Goal: Task Accomplishment & Management: Manage account settings

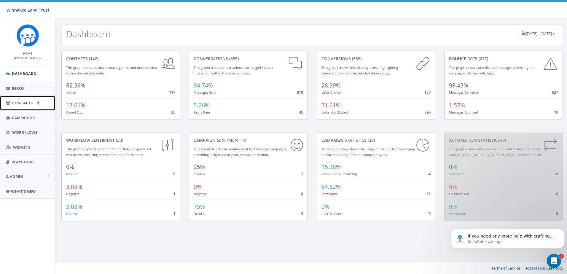
click at [23, 104] on span "Contacts" at bounding box center [22, 102] width 20 height 5
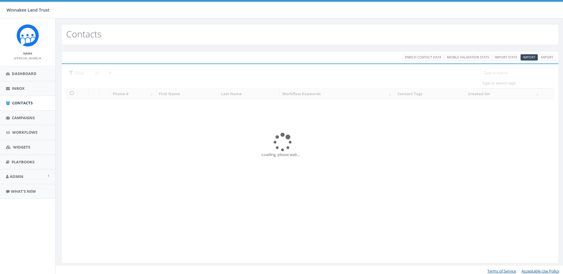
select select
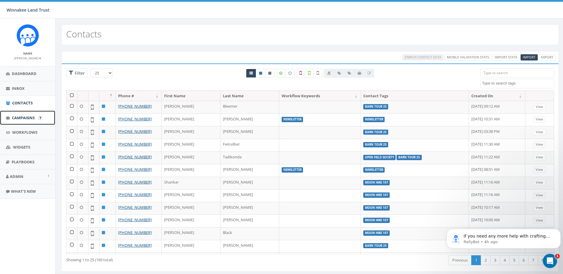
click at [20, 118] on span "Campaigns" at bounding box center [23, 117] width 23 height 5
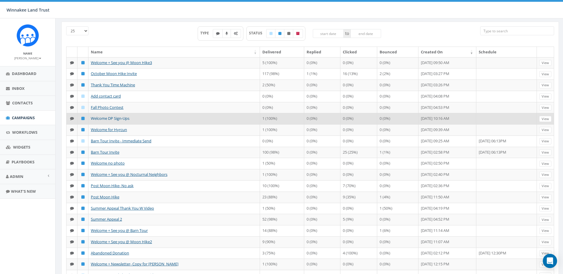
scroll to position [30, 0]
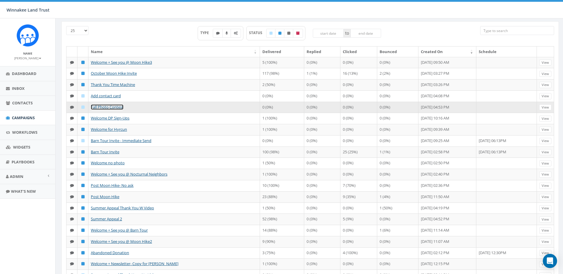
click at [120, 110] on link "Fall Photo Contest" at bounding box center [107, 106] width 33 height 5
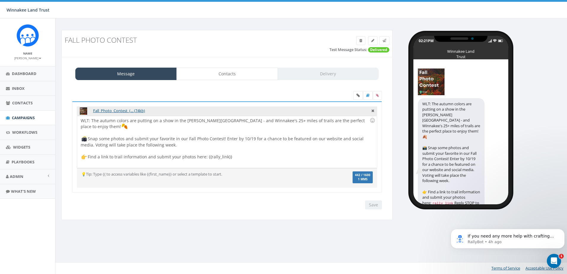
click at [126, 134] on div "WLT: The autumn colors are putting on a show in the Hudson Valley - and Winnake…" at bounding box center [227, 142] width 300 height 52
drag, startPoint x: 172, startPoint y: 141, endPoint x: 137, endPoint y: 139, distance: 35.7
click at [137, 139] on div "WLT: The autumn colors are putting on a show in the Hudson Valley - and Winnake…" at bounding box center [227, 142] width 300 height 52
click at [374, 205] on input "Save" at bounding box center [373, 205] width 17 height 9
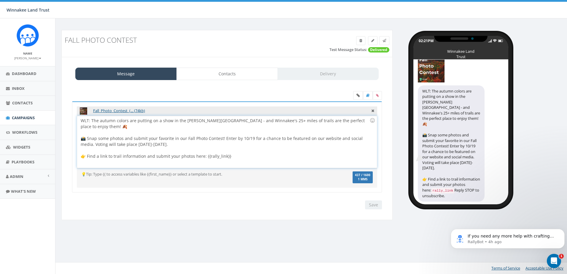
click at [248, 150] on div "WLT: The autumn colors are putting on a show in the Hudson Valley - and Winnake…" at bounding box center [227, 142] width 300 height 52
click at [375, 207] on input "Save" at bounding box center [373, 205] width 17 height 9
click at [386, 42] on icon at bounding box center [385, 41] width 4 height 4
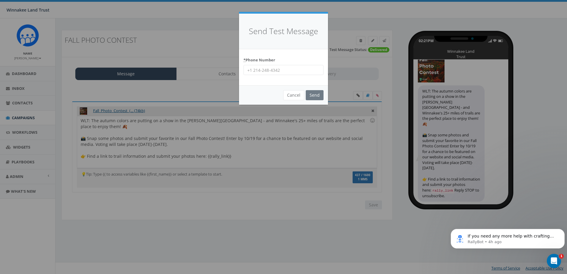
click at [284, 70] on input "* Phone Number" at bounding box center [284, 70] width 80 height 10
type input "6463201286"
click at [312, 95] on input "Send" at bounding box center [315, 95] width 18 height 10
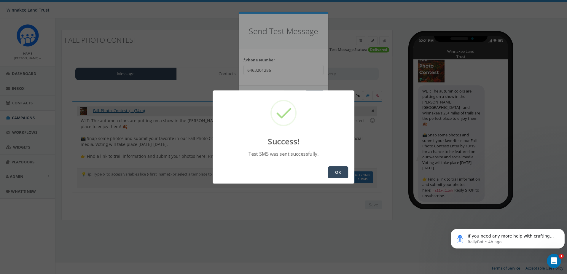
click at [350, 172] on div "OK" at bounding box center [284, 172] width 142 height 23
click at [344, 173] on button "OK" at bounding box center [338, 172] width 20 height 12
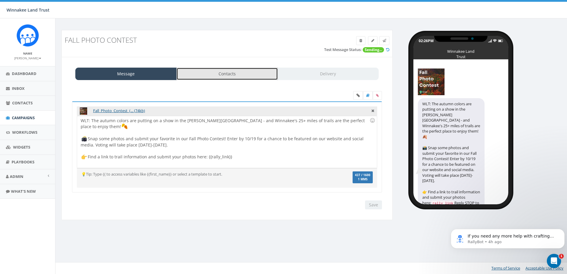
click at [215, 74] on link "Contacts" at bounding box center [227, 74] width 101 height 12
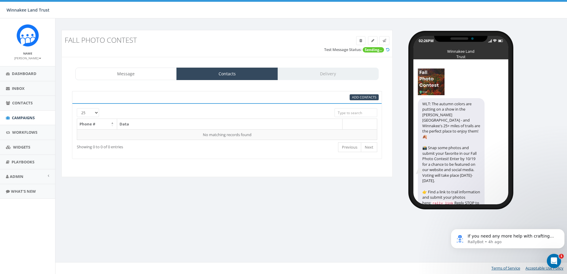
click at [371, 94] on div "Add Contacts" at bounding box center [227, 97] width 310 height 12
click at [366, 97] on span "Add Contacts" at bounding box center [364, 97] width 24 height 4
select select
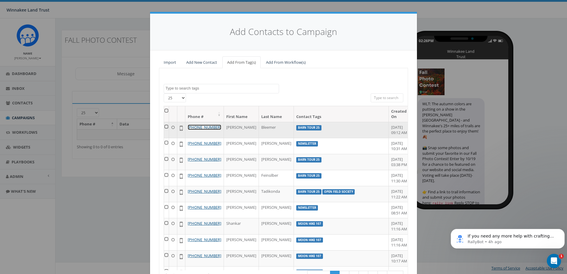
click at [219, 127] on link "+1 718-683-1038" at bounding box center [205, 127] width 34 height 5
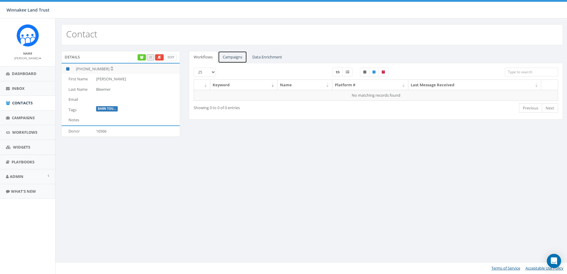
click at [239, 57] on link "Campaigns" at bounding box center [232, 57] width 29 height 12
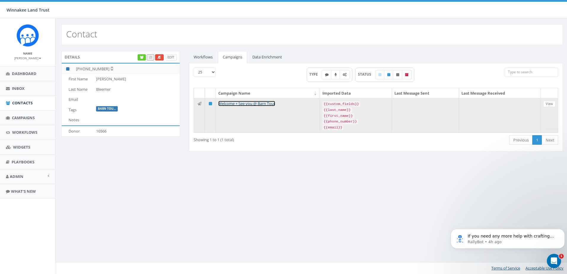
click at [237, 105] on link "Welcome + See you @ Barn Tour" at bounding box center [246, 103] width 57 height 5
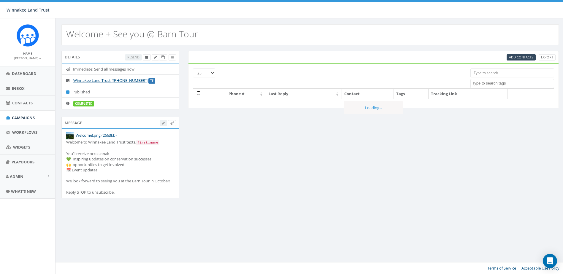
select select
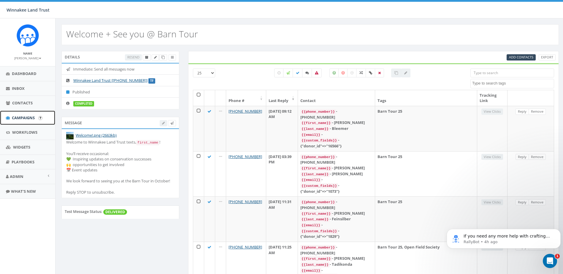
click at [24, 121] on link "Campaigns" at bounding box center [27, 118] width 55 height 15
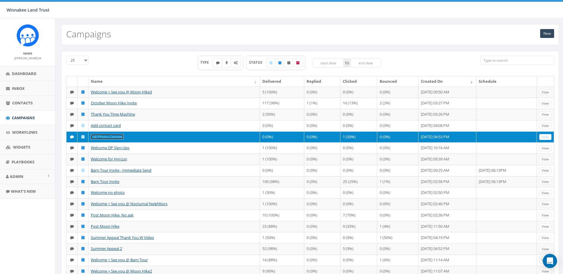
click at [101, 139] on link "Fall Photo Contest" at bounding box center [107, 136] width 33 height 5
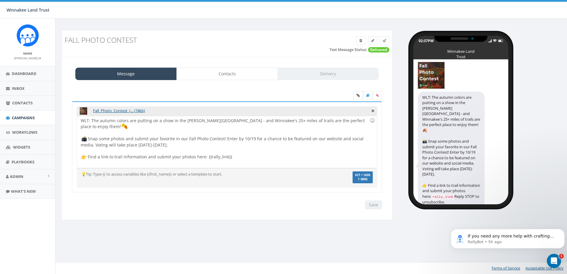
scroll to position [13, 0]
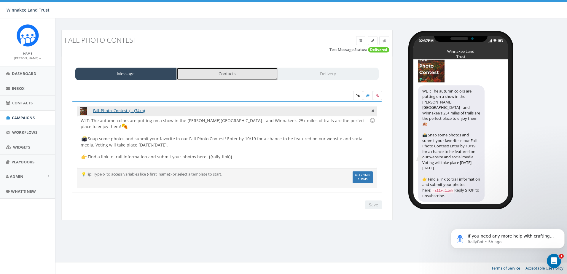
click at [241, 72] on link "Contacts" at bounding box center [227, 74] width 101 height 12
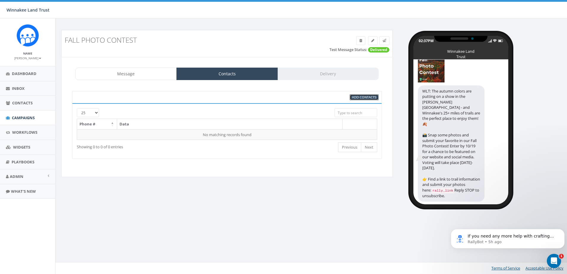
click at [372, 99] on span "Add Contacts" at bounding box center [364, 97] width 24 height 4
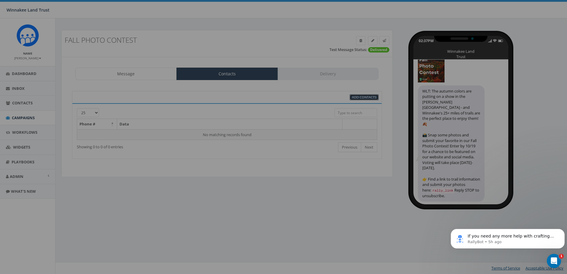
select select
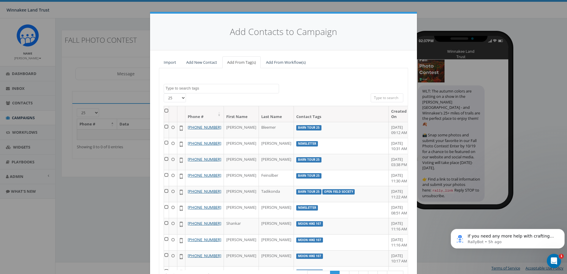
click at [167, 111] on th at bounding box center [166, 114] width 5 height 16
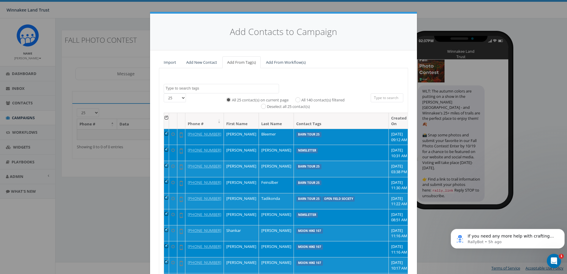
click at [167, 134] on td at bounding box center [166, 137] width 5 height 16
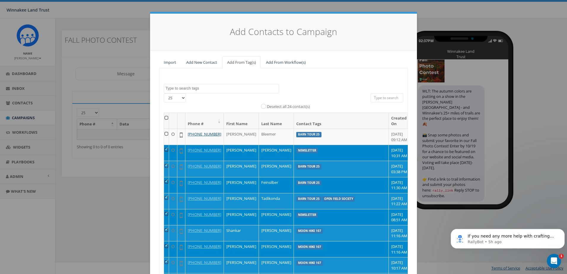
click at [166, 155] on td at bounding box center [166, 153] width 5 height 16
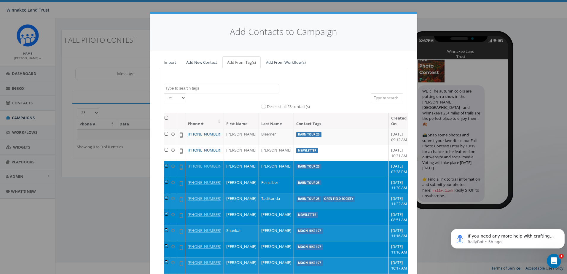
click at [167, 177] on td at bounding box center [166, 169] width 5 height 16
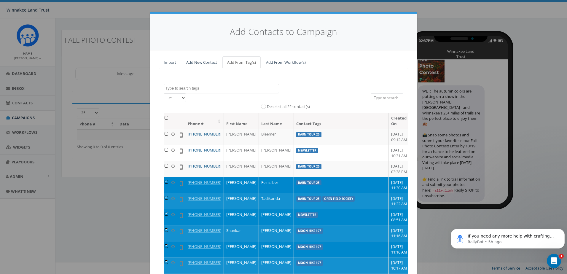
click at [168, 193] on td at bounding box center [166, 185] width 5 height 16
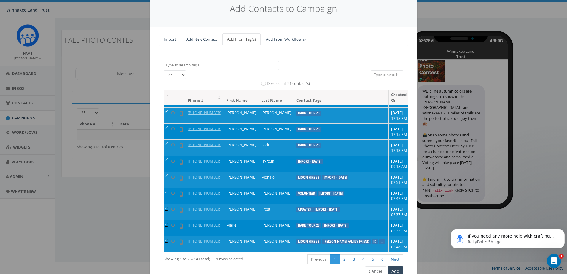
scroll to position [53, 0]
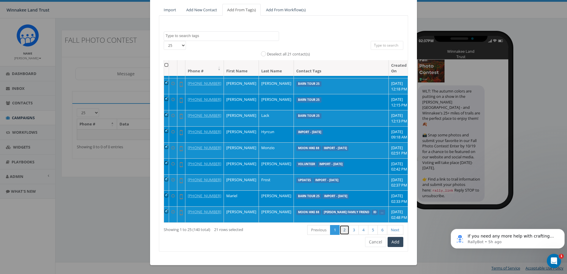
click at [340, 230] on link "2" at bounding box center [345, 230] width 10 height 10
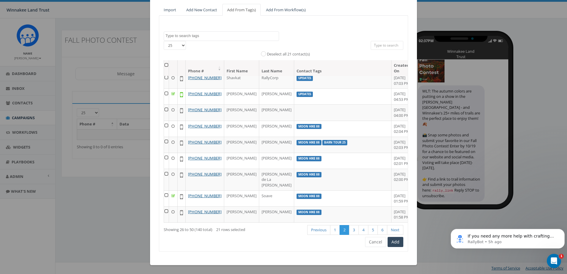
click at [179, 44] on select "25 50 100" at bounding box center [175, 45] width 22 height 9
select select "100"
click at [164, 41] on select "25 50 100" at bounding box center [175, 45] width 22 height 9
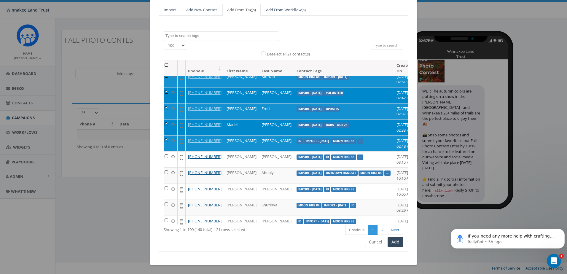
scroll to position [504, 0]
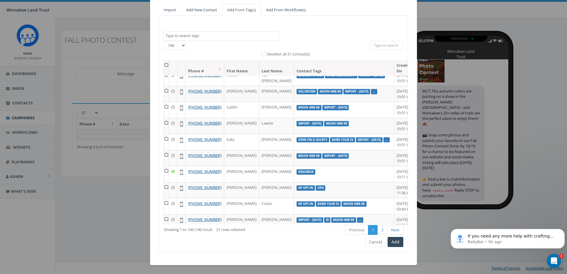
click at [165, 64] on th at bounding box center [166, 68] width 5 height 16
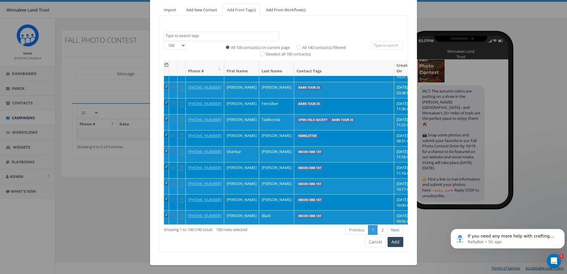
scroll to position [0, 0]
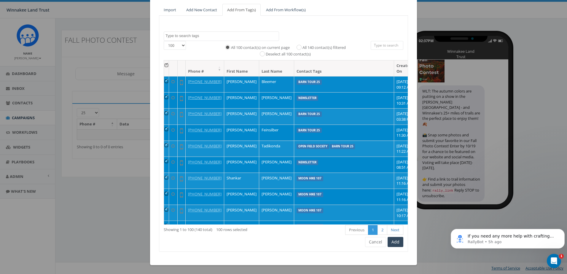
click at [164, 80] on td at bounding box center [166, 84] width 5 height 16
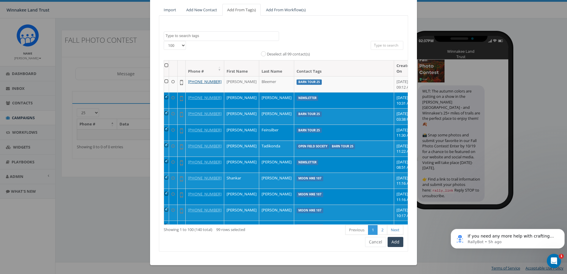
click at [165, 102] on td at bounding box center [166, 100] width 5 height 16
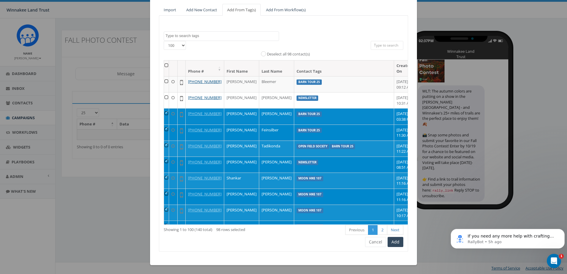
click at [164, 124] on td at bounding box center [166, 116] width 5 height 16
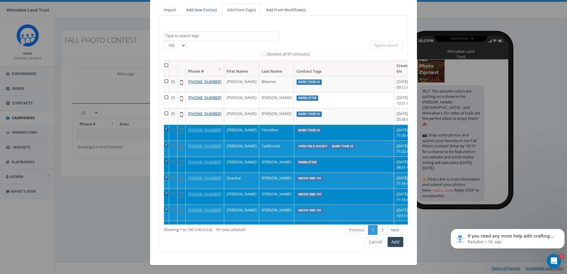
click at [164, 141] on td at bounding box center [166, 133] width 5 height 16
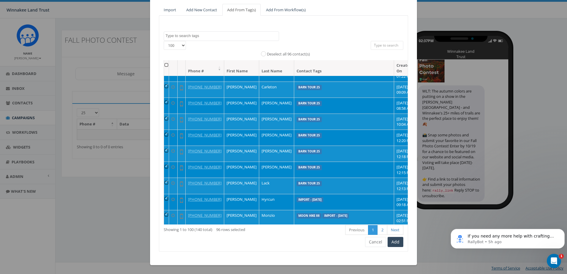
scroll to position [178, 0]
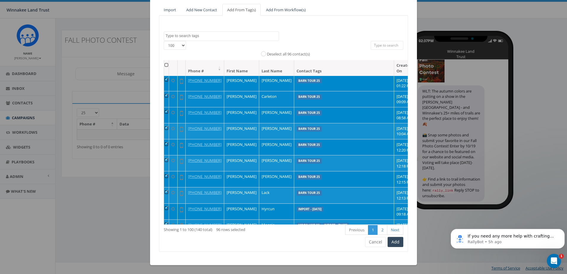
click at [164, 107] on td at bounding box center [166, 99] width 5 height 16
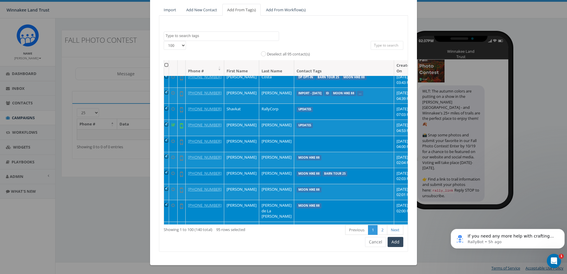
scroll to position [653, 0]
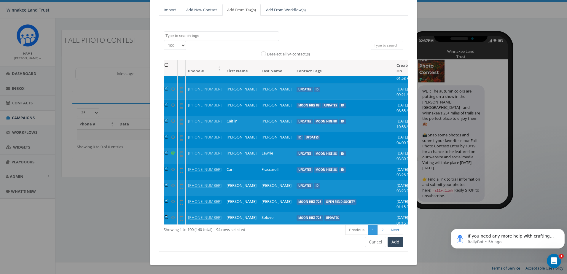
scroll to position [831, 0]
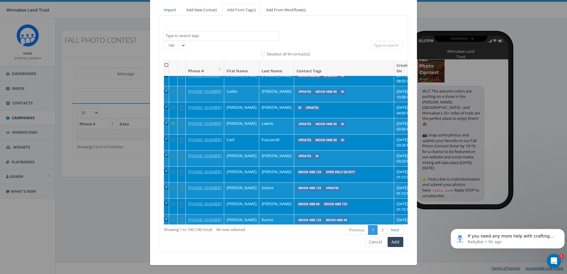
drag, startPoint x: 165, startPoint y: 135, endPoint x: 164, endPoint y: 140, distance: 5.1
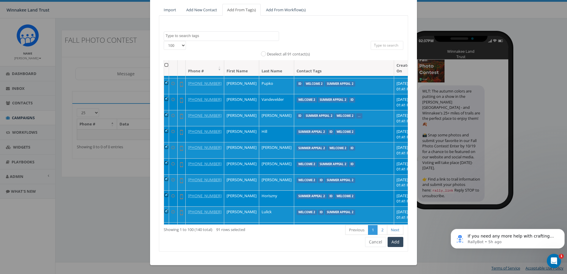
scroll to position [1454, 0]
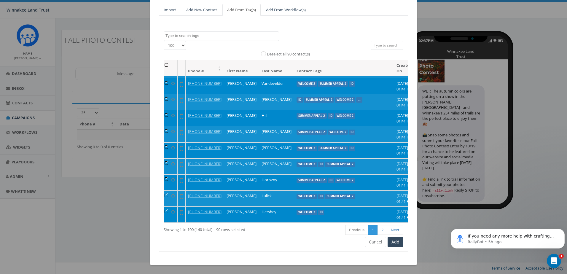
scroll to position [2011, 0]
click at [379, 228] on link "2" at bounding box center [383, 230] width 10 height 10
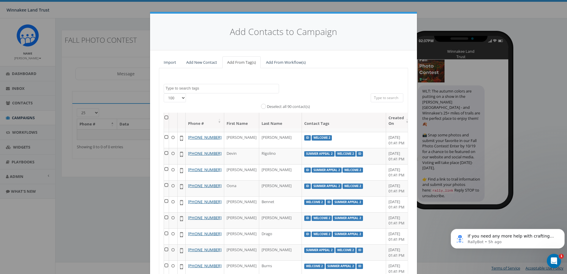
scroll to position [0, 0]
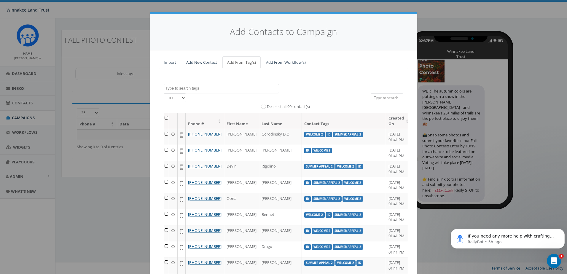
click at [167, 119] on th at bounding box center [166, 121] width 5 height 16
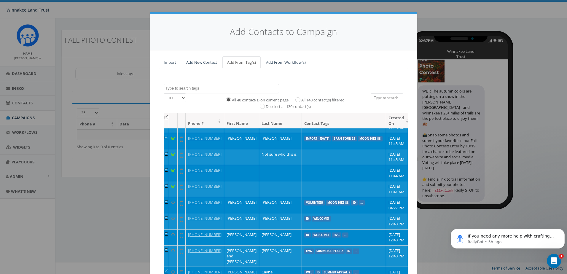
scroll to position [208, 0]
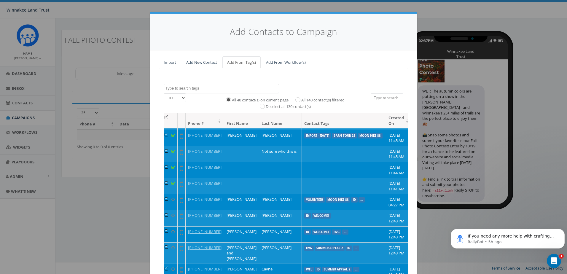
click at [166, 114] on td at bounding box center [166, 106] width 5 height 16
click at [166, 130] on td at bounding box center [166, 122] width 5 height 16
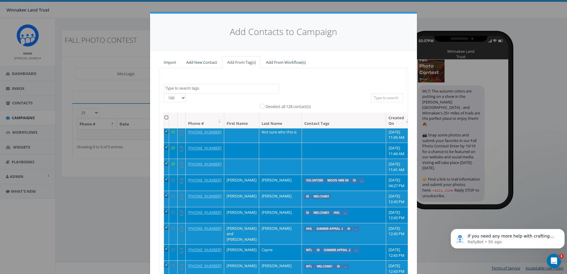
scroll to position [237, 0]
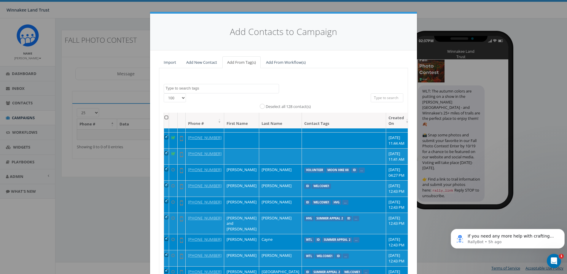
click at [167, 132] on td at bounding box center [166, 124] width 5 height 16
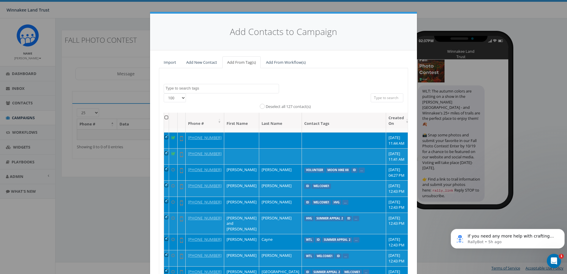
click at [166, 148] on td at bounding box center [166, 140] width 5 height 16
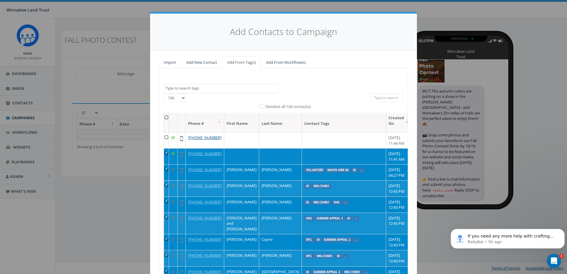
click at [166, 164] on td at bounding box center [166, 156] width 5 height 16
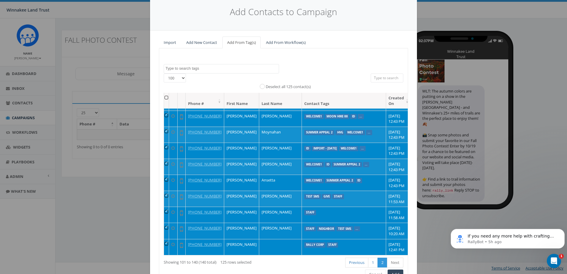
scroll to position [53, 0]
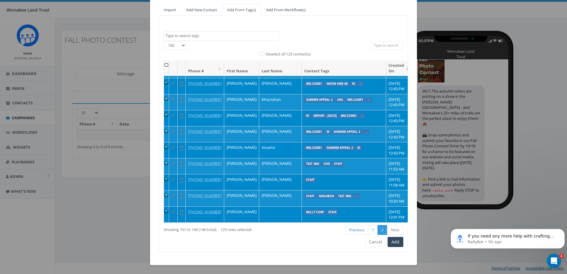
click at [164, 207] on td at bounding box center [166, 215] width 5 height 16
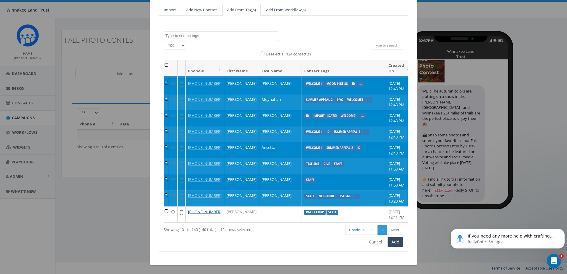
click at [165, 174] on td at bounding box center [166, 182] width 5 height 16
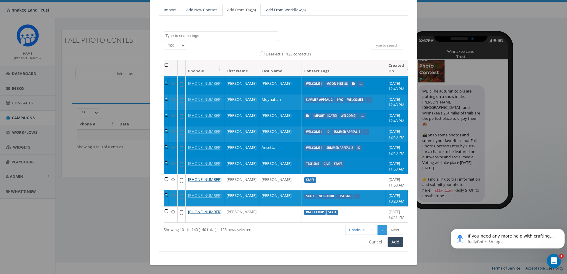
click at [166, 158] on td at bounding box center [166, 166] width 5 height 16
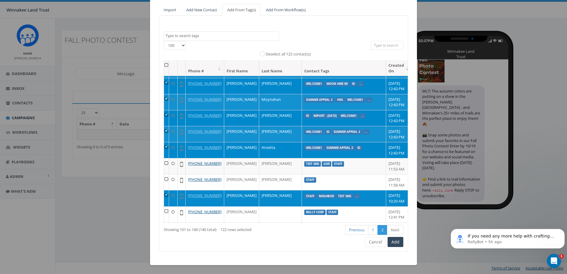
click at [166, 190] on td at bounding box center [166, 198] width 5 height 16
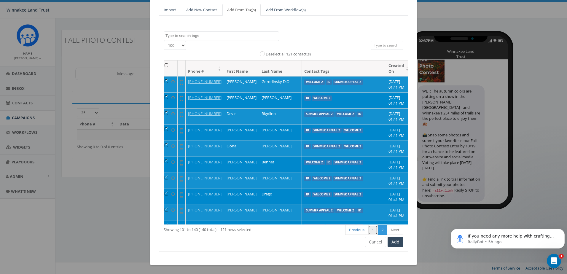
click at [370, 230] on link "1" at bounding box center [373, 230] width 10 height 10
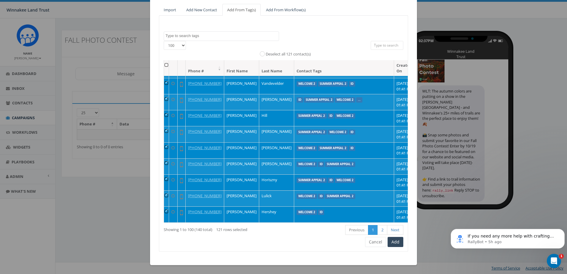
scroll to position [2011, 0]
click at [391, 242] on button "Add" at bounding box center [396, 242] width 16 height 10
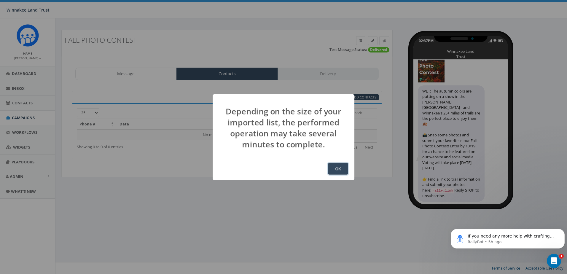
click at [343, 171] on button "OK" at bounding box center [338, 169] width 20 height 12
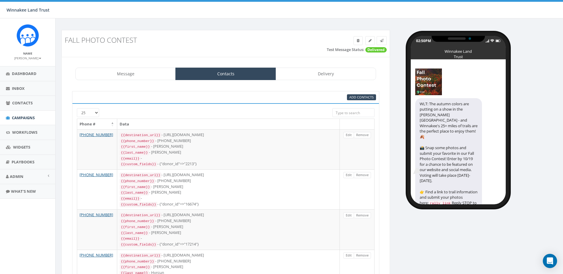
click at [352, 109] on input "search" at bounding box center [353, 112] width 42 height 9
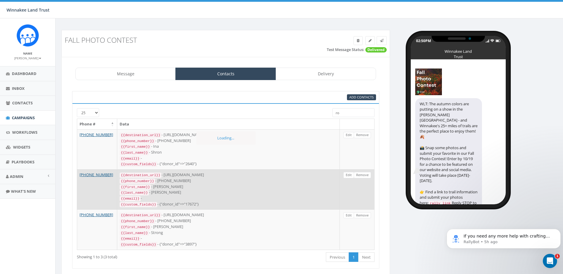
type input "r"
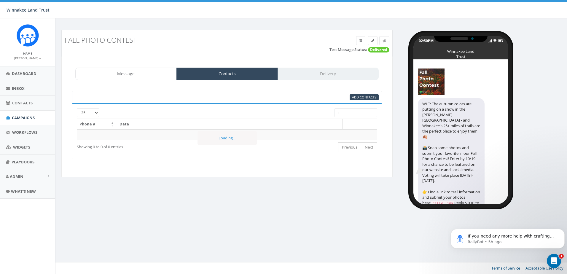
type input "i"
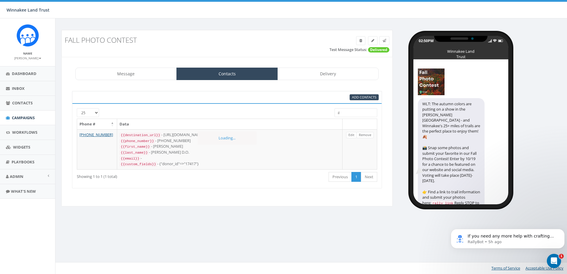
type input "i"
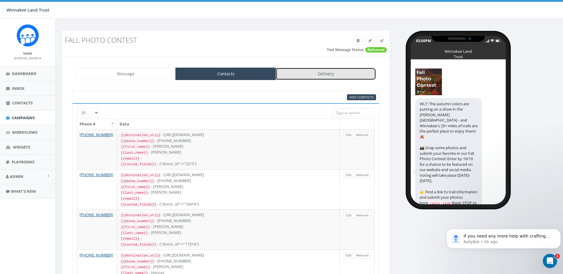
click at [340, 75] on link "Delivery" at bounding box center [326, 74] width 100 height 12
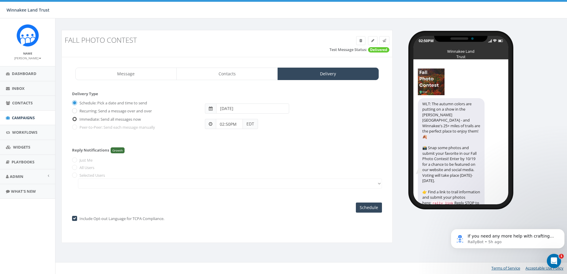
click at [74, 119] on input "Immediate: Send all messages now" at bounding box center [74, 119] width 4 height 4
radio input "true"
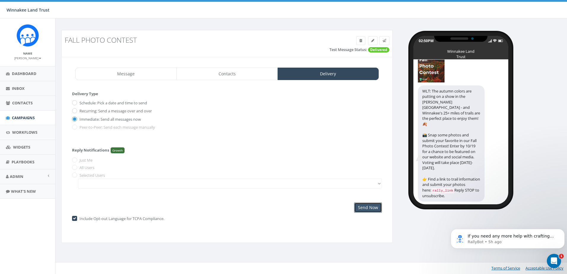
click at [374, 205] on input "Send Now" at bounding box center [368, 208] width 28 height 10
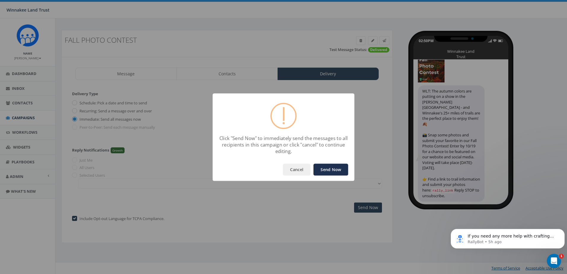
click at [342, 167] on button "Send Now" at bounding box center [331, 170] width 35 height 12
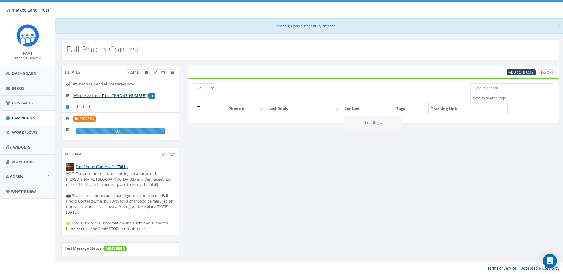
select select
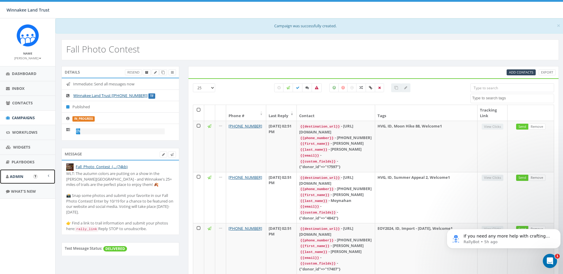
click at [30, 178] on link "Admin" at bounding box center [27, 176] width 55 height 15
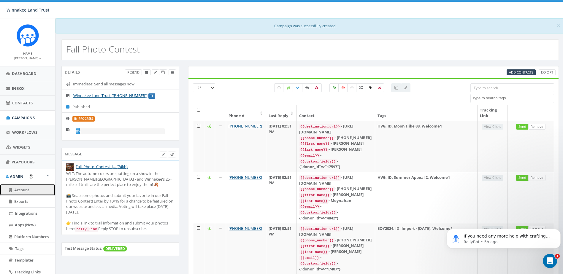
click at [26, 191] on span "Account" at bounding box center [21, 189] width 15 height 5
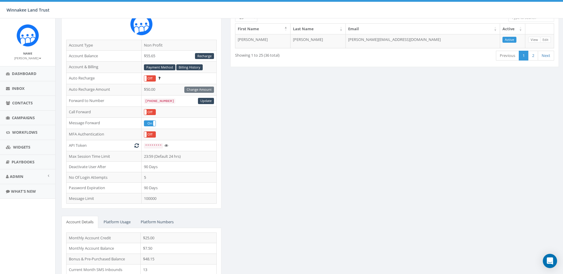
scroll to position [99, 0]
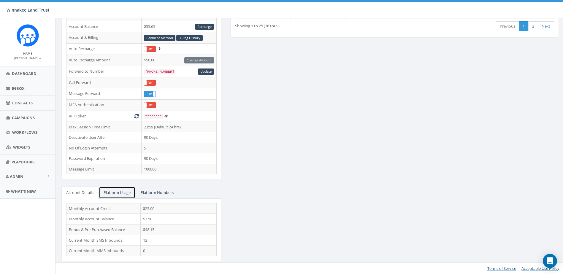
click at [121, 194] on link "Platform Usage" at bounding box center [117, 193] width 36 height 12
click at [77, 195] on link "Account Details" at bounding box center [79, 193] width 37 height 12
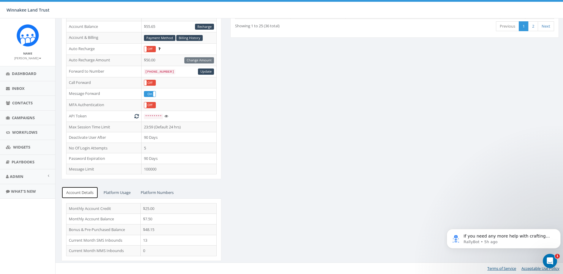
scroll to position [0, 0]
click at [23, 117] on span "Campaigns" at bounding box center [23, 117] width 23 height 5
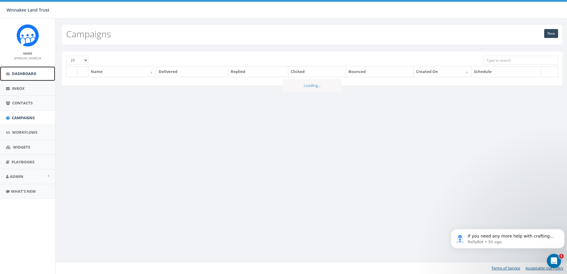
click at [28, 76] on span "Dashboard" at bounding box center [24, 73] width 25 height 5
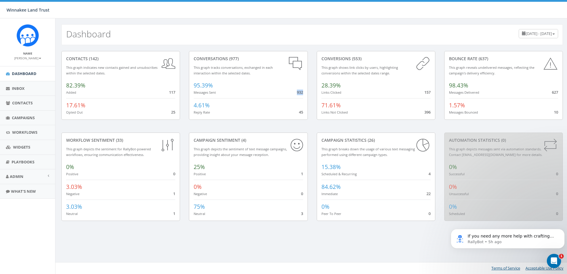
drag, startPoint x: 296, startPoint y: 94, endPoint x: 302, endPoint y: 93, distance: 6.1
click at [302, 93] on span "932" at bounding box center [300, 92] width 6 height 5
click at [256, 127] on div "conversations (977) This graph tracks conversations, exchanged in each interact…" at bounding box center [249, 92] width 128 height 82
click at [536, 35] on span "June 27, 2025 - September 25, 2025" at bounding box center [539, 33] width 26 height 5
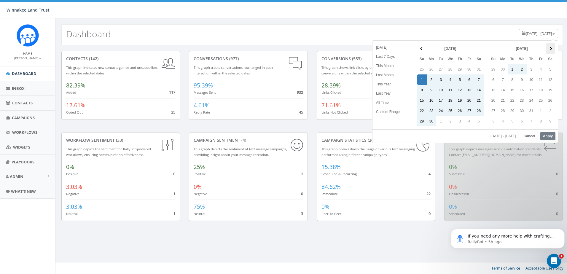
click at [550, 52] on th at bounding box center [550, 48] width 9 height 10
click at [551, 50] on th at bounding box center [550, 48] width 9 height 10
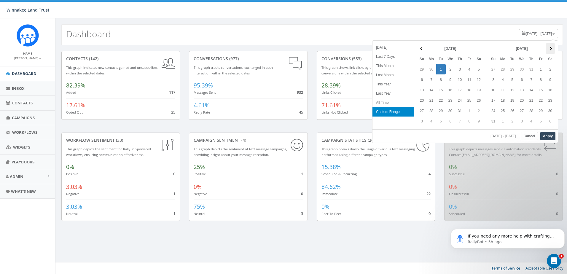
click at [551, 52] on th at bounding box center [550, 48] width 9 height 10
click at [422, 48] on span at bounding box center [421, 48] width 3 height 3
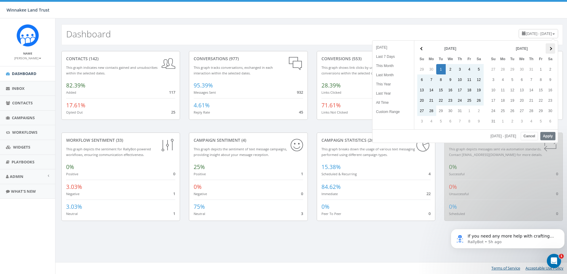
click at [552, 47] on th at bounding box center [550, 48] width 9 height 10
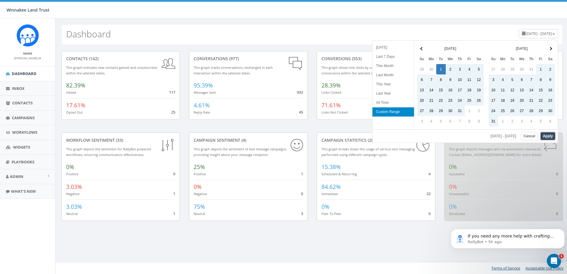
click at [546, 137] on button "Apply" at bounding box center [548, 136] width 15 height 8
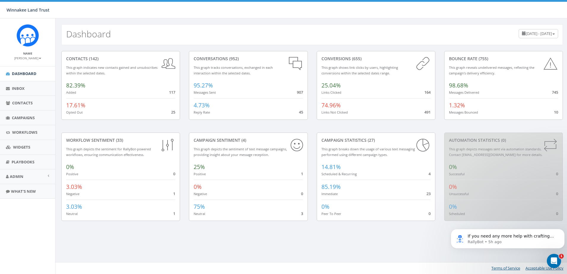
click at [539, 34] on span "July 1, 2025 - September 30, 2025" at bounding box center [539, 33] width 26 height 5
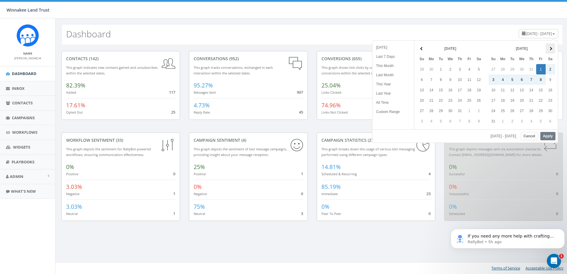
click at [551, 50] on span at bounding box center [550, 48] width 3 height 3
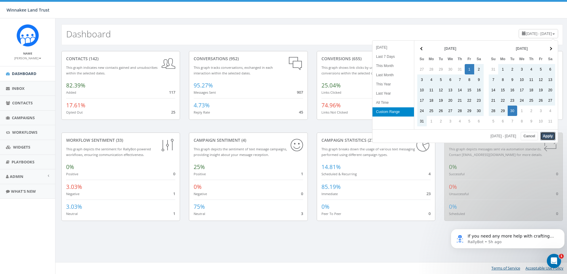
click at [545, 136] on button "Apply" at bounding box center [548, 136] width 15 height 8
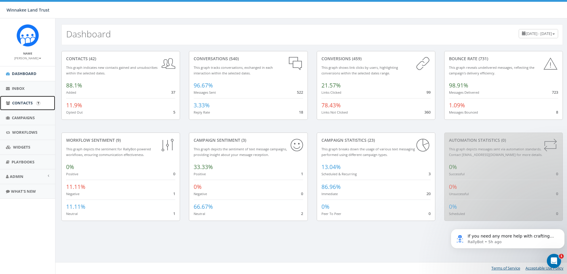
click at [17, 102] on span "Contacts" at bounding box center [22, 102] width 20 height 5
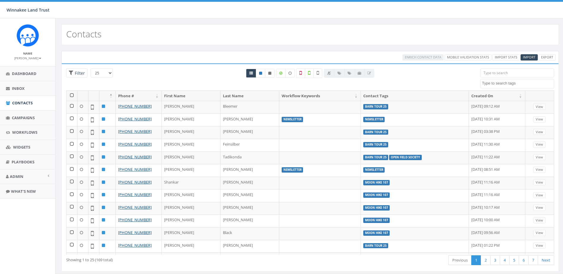
select select
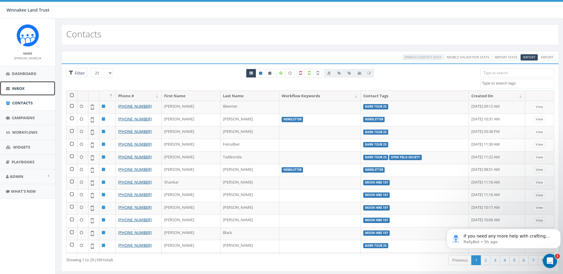
click at [20, 93] on link "Inbox" at bounding box center [27, 88] width 55 height 15
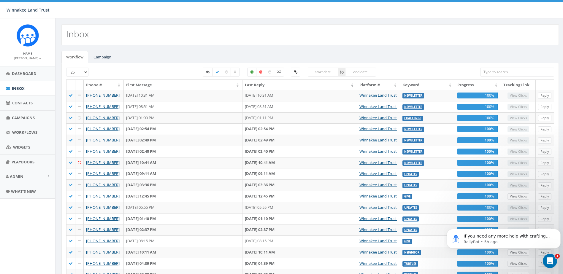
click at [121, 84] on th "Phone #" at bounding box center [104, 85] width 40 height 10
click at [119, 84] on th "Phone #" at bounding box center [104, 85] width 40 height 10
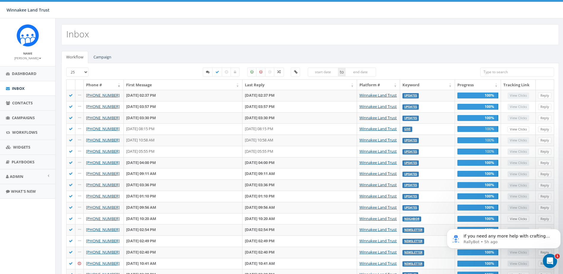
click at [119, 84] on th "Phone #" at bounding box center [104, 85] width 40 height 10
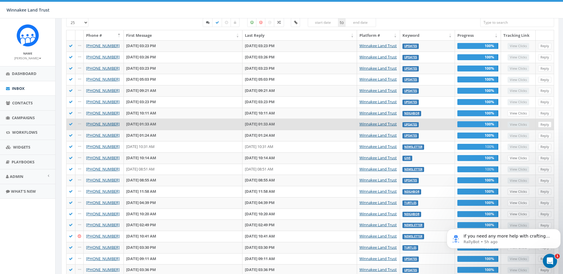
scroll to position [39, 0]
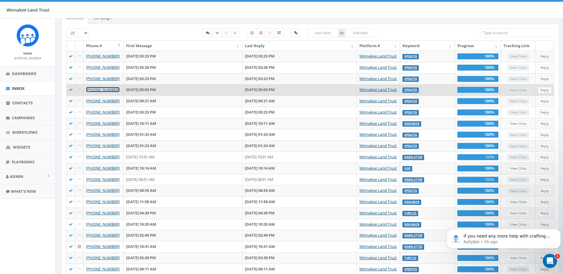
click at [108, 91] on link "+1 310-733-7464" at bounding box center [103, 89] width 34 height 5
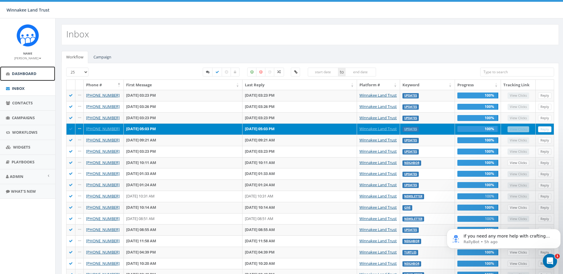
click at [28, 74] on span "Dashboard" at bounding box center [24, 73] width 25 height 5
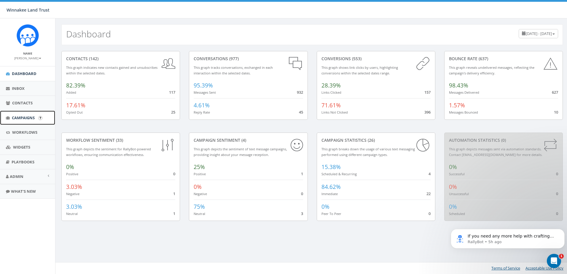
click at [16, 121] on link "Campaigns" at bounding box center [27, 118] width 55 height 15
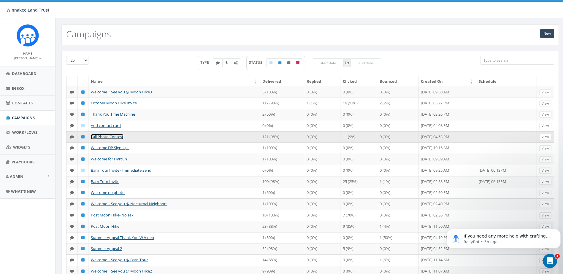
click at [117, 139] on link "Fall Photo Contest" at bounding box center [107, 136] width 33 height 5
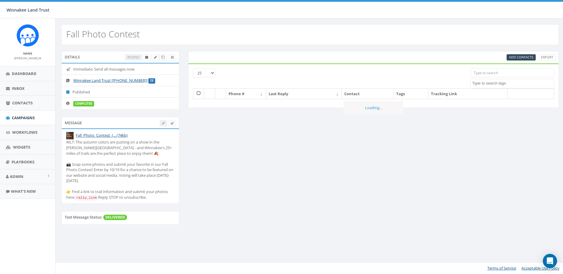
select select
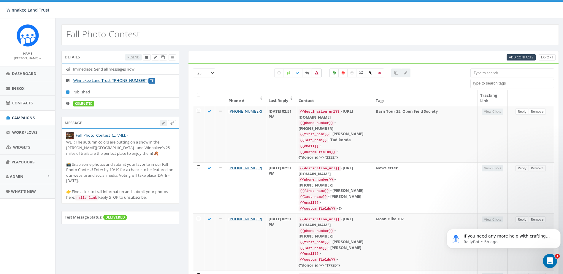
click at [318, 73] on icon at bounding box center [317, 73] width 4 height 4
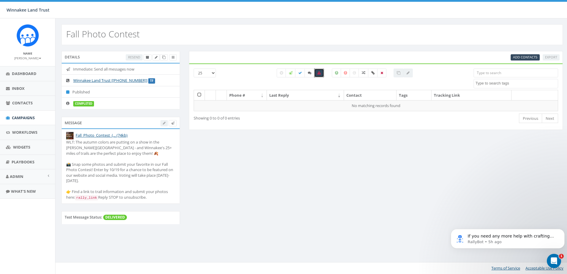
click at [318, 73] on icon at bounding box center [319, 73] width 4 height 4
checkbox input "false"
click at [26, 78] on link "Dashboard" at bounding box center [27, 73] width 55 height 15
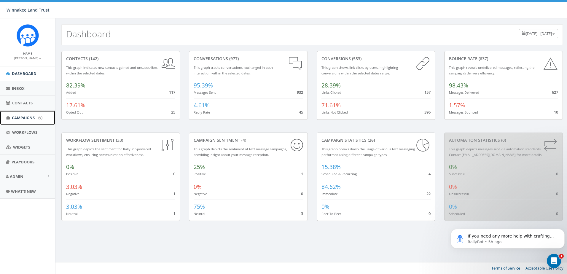
click at [15, 120] on span "Campaigns" at bounding box center [23, 117] width 23 height 5
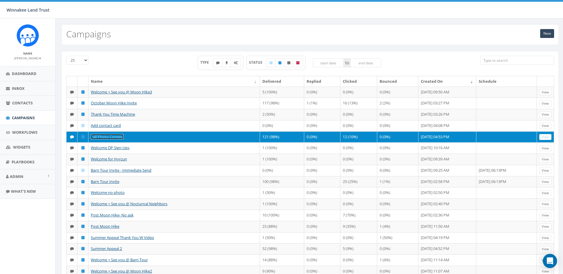
click at [100, 139] on link "Fall Photo Contest" at bounding box center [107, 136] width 33 height 5
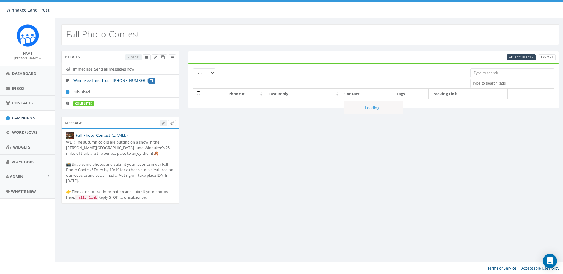
select select
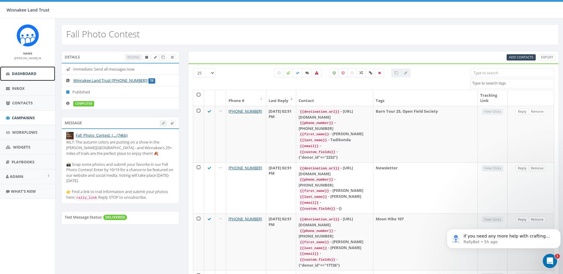
click at [12, 74] on span "Dashboard" at bounding box center [24, 73] width 25 height 5
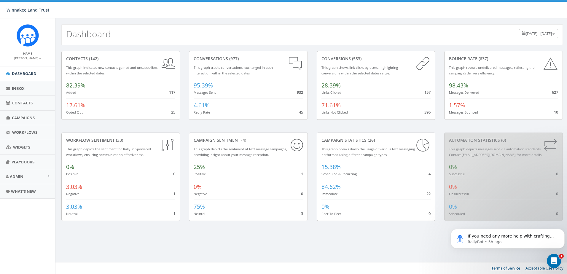
click at [519, 36] on div "[DATE] - [DATE]" at bounding box center [538, 33] width 39 height 9
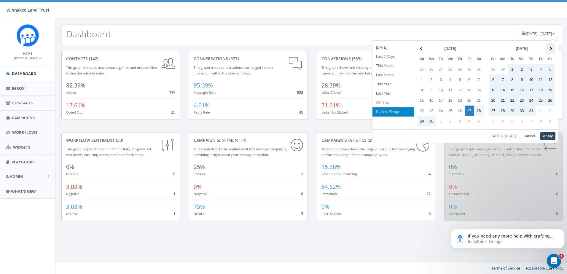
click at [551, 49] on span at bounding box center [550, 48] width 3 height 3
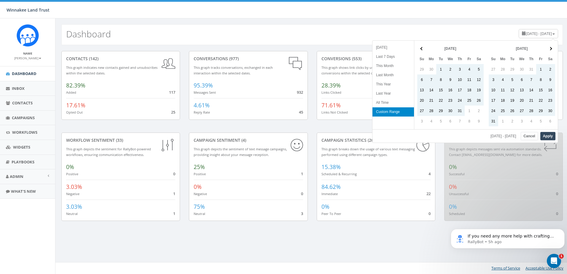
click at [551, 49] on span at bounding box center [550, 48] width 3 height 3
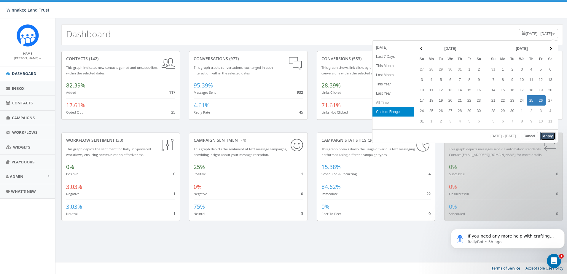
click at [544, 137] on button "Apply" at bounding box center [548, 136] width 15 height 8
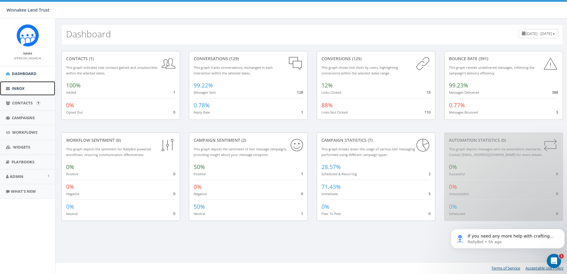
click at [26, 90] on link "Inbox" at bounding box center [27, 88] width 55 height 15
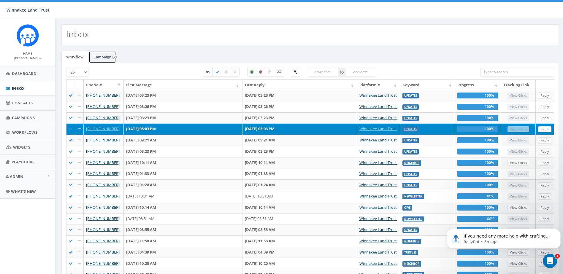
click at [105, 58] on link "Campaign" at bounding box center [102, 57] width 27 height 12
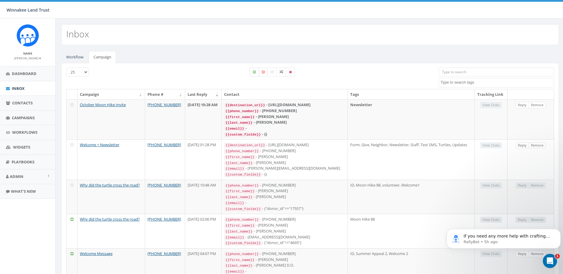
click at [254, 72] on icon at bounding box center [254, 72] width 3 height 4
checkbox input "true"
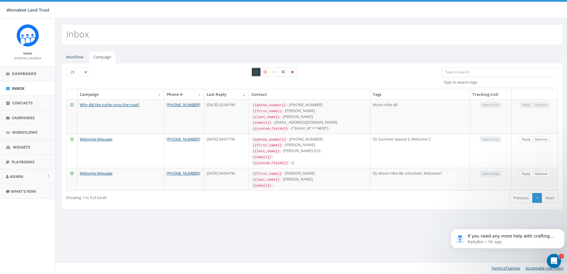
click at [265, 72] on icon at bounding box center [265, 72] width 3 height 4
checkbox input "true"
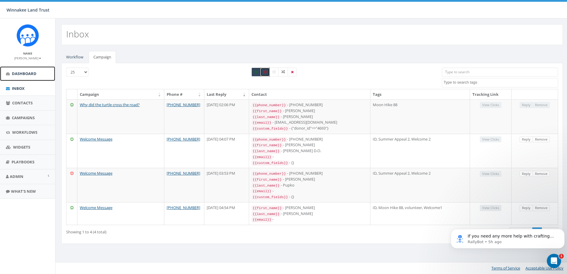
click at [30, 77] on link "Dashboard" at bounding box center [27, 73] width 55 height 15
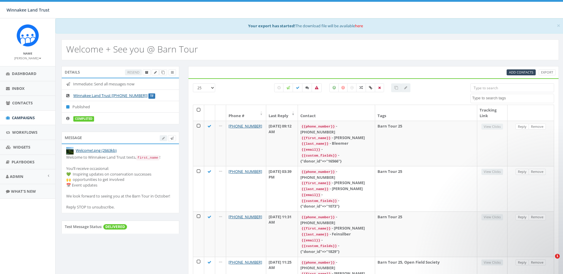
select select
